Goal: Navigation & Orientation: Find specific page/section

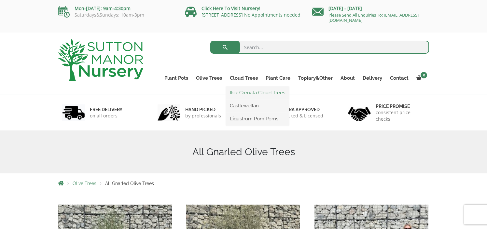
click at [244, 94] on link "Ilex Crenata Cloud Trees" at bounding box center [257, 93] width 63 height 10
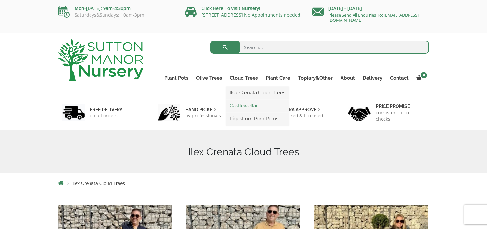
click at [245, 105] on link "Castlewellan" at bounding box center [257, 106] width 63 height 10
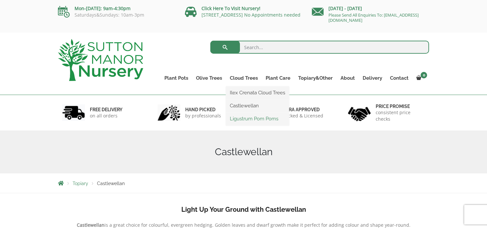
click at [246, 117] on link "Ligustrum Pom Poms" at bounding box center [257, 119] width 63 height 10
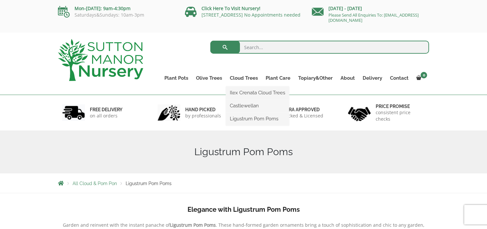
click at [237, 87] on ul "Ilex Crenata Cloud Trees Castlewellan Ligustrum Pom Poms" at bounding box center [257, 106] width 63 height 39
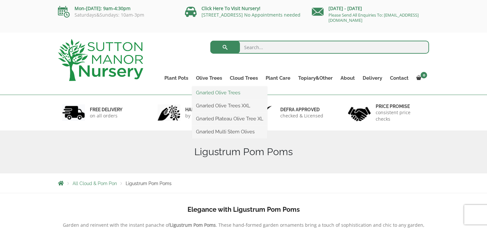
click at [211, 94] on link "Gnarled Olive Trees" at bounding box center [229, 93] width 75 height 10
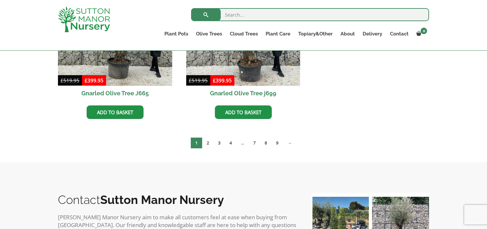
scroll to position [730, 0]
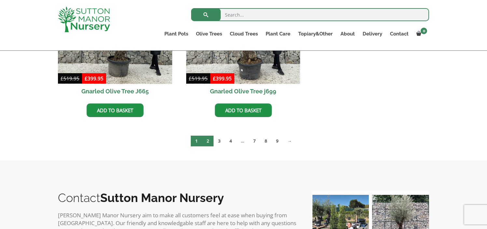
click at [206, 140] on link "2" at bounding box center [207, 141] width 11 height 11
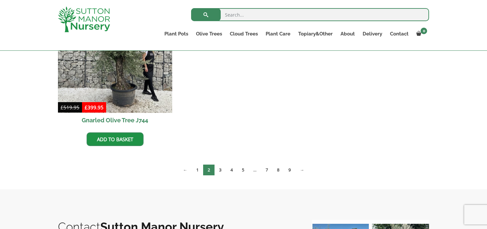
scroll to position [706, 0]
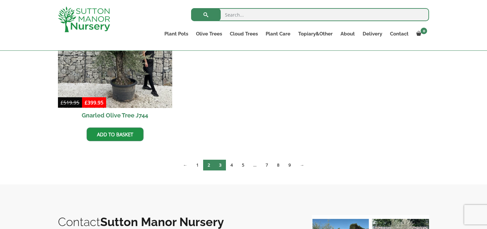
click at [218, 162] on link "3" at bounding box center [220, 165] width 11 height 11
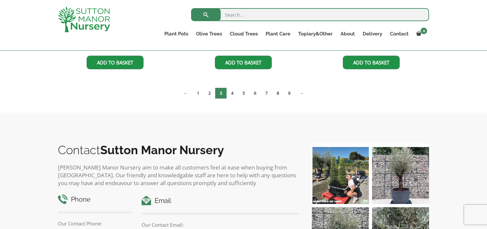
scroll to position [619, 0]
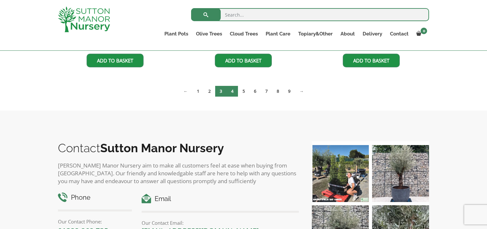
click at [234, 93] on link "4" at bounding box center [232, 91] width 11 height 11
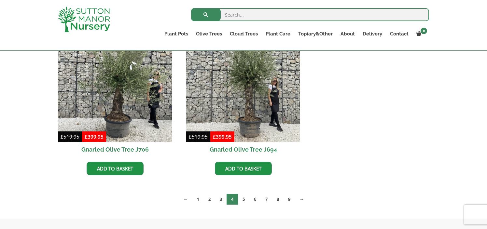
scroll to position [680, 0]
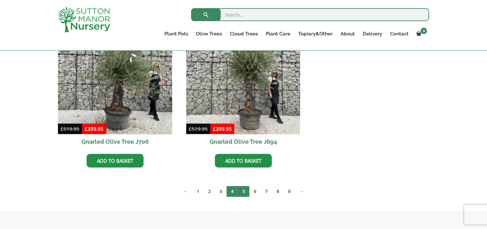
click at [246, 192] on link "5" at bounding box center [243, 191] width 11 height 11
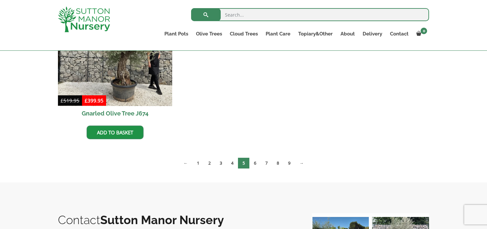
scroll to position [1031, 0]
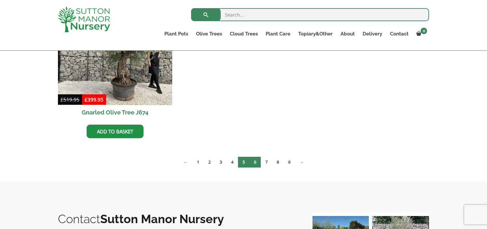
click at [255, 163] on link "6" at bounding box center [254, 162] width 11 height 11
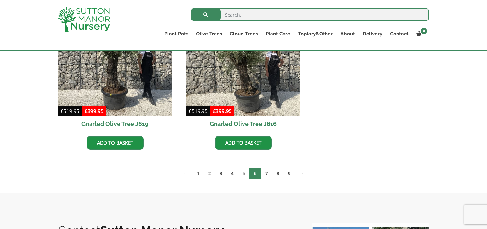
scroll to position [1023, 0]
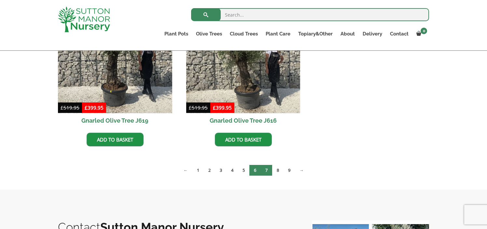
click at [268, 173] on link "7" at bounding box center [266, 170] width 11 height 11
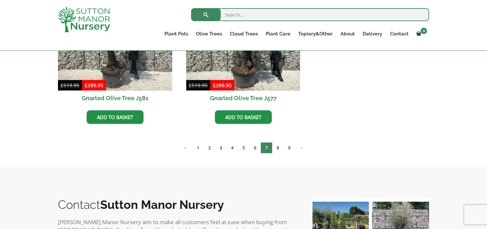
scroll to position [1046, 0]
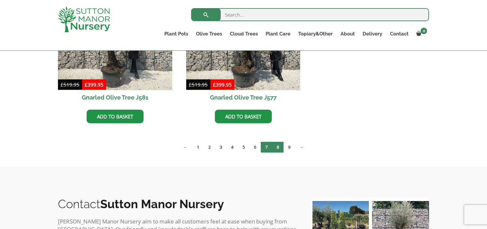
click at [278, 149] on link "8" at bounding box center [277, 147] width 11 height 11
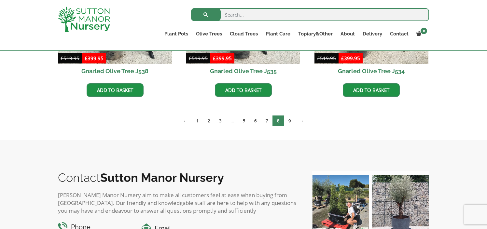
scroll to position [1073, 0]
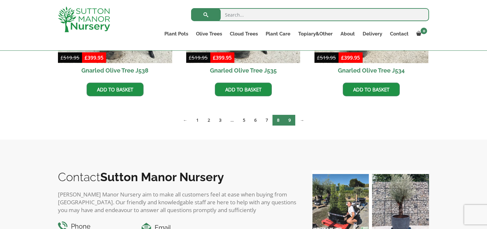
click at [289, 121] on link "9" at bounding box center [289, 120] width 11 height 11
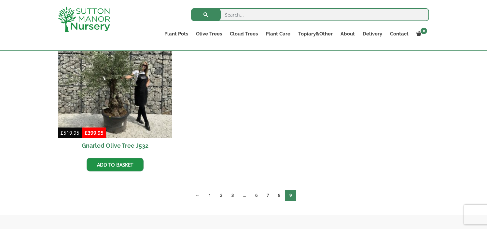
scroll to position [193, 0]
